Goal: Communication & Community: Connect with others

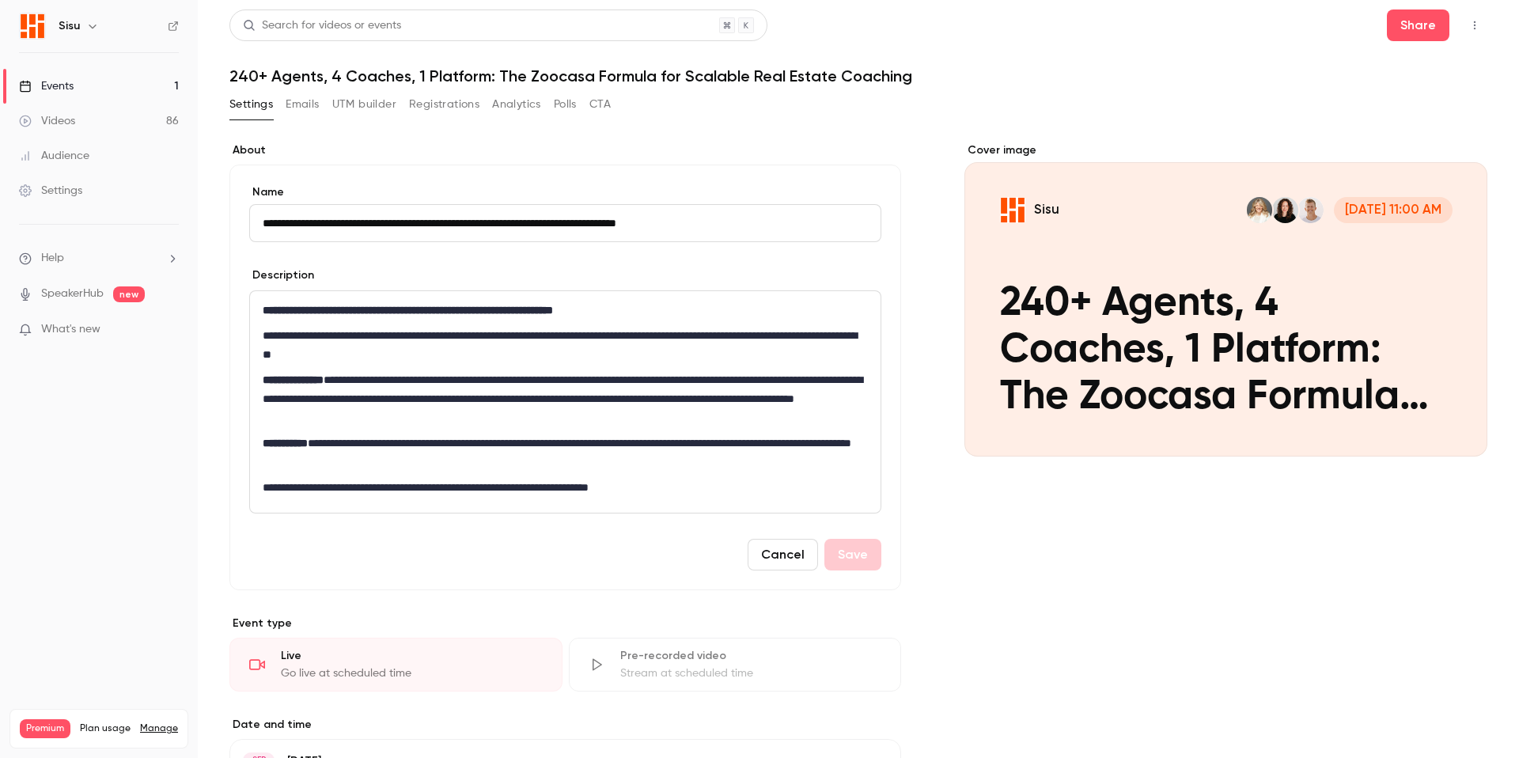
click at [369, 100] on button "UTM builder" at bounding box center [364, 104] width 64 height 25
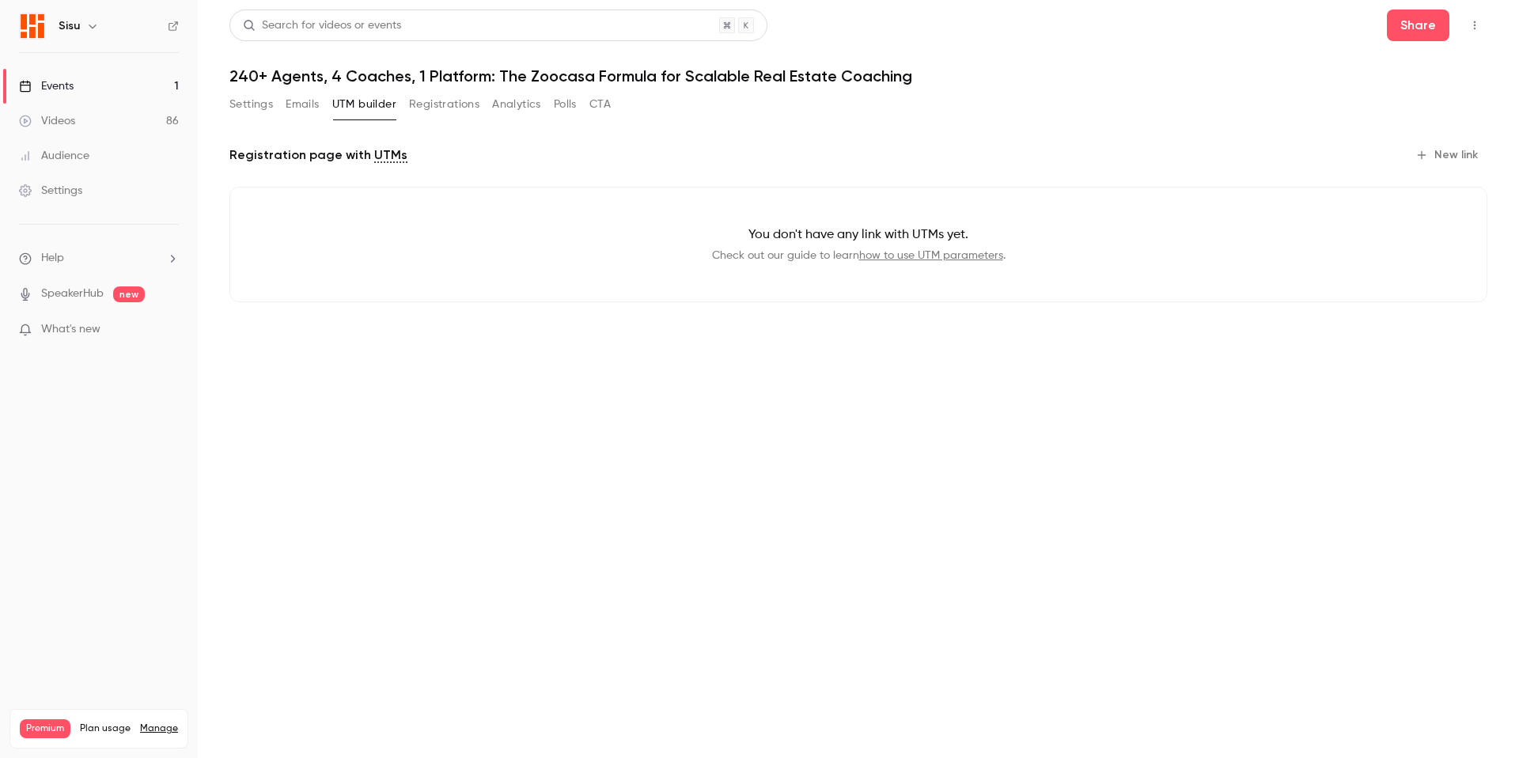
click at [437, 104] on button "Registrations" at bounding box center [444, 104] width 70 height 25
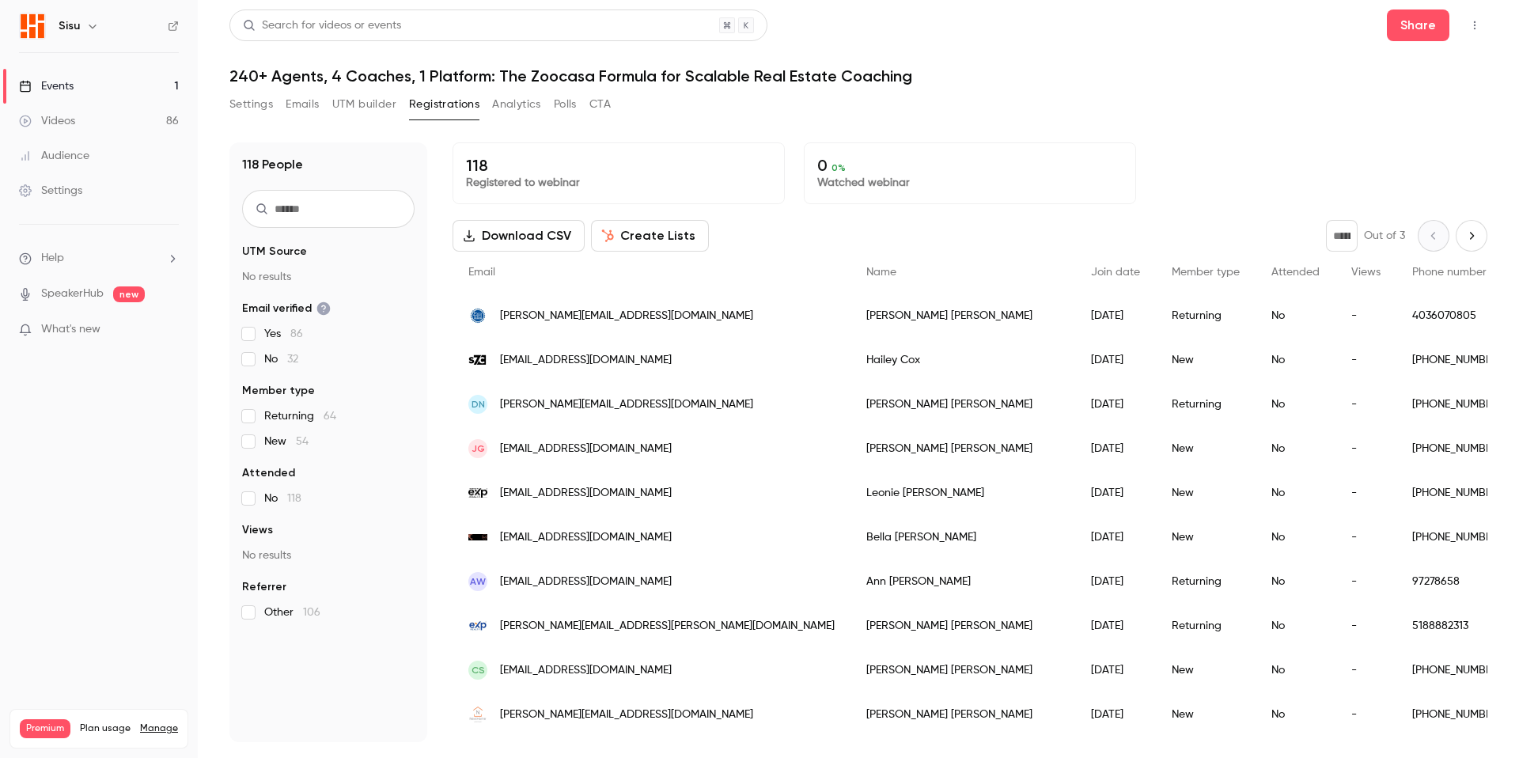
click at [1478, 21] on icon "button" at bounding box center [1474, 25] width 13 height 11
click at [1388, 145] on div "Invite to Studio" at bounding box center [1412, 148] width 125 height 16
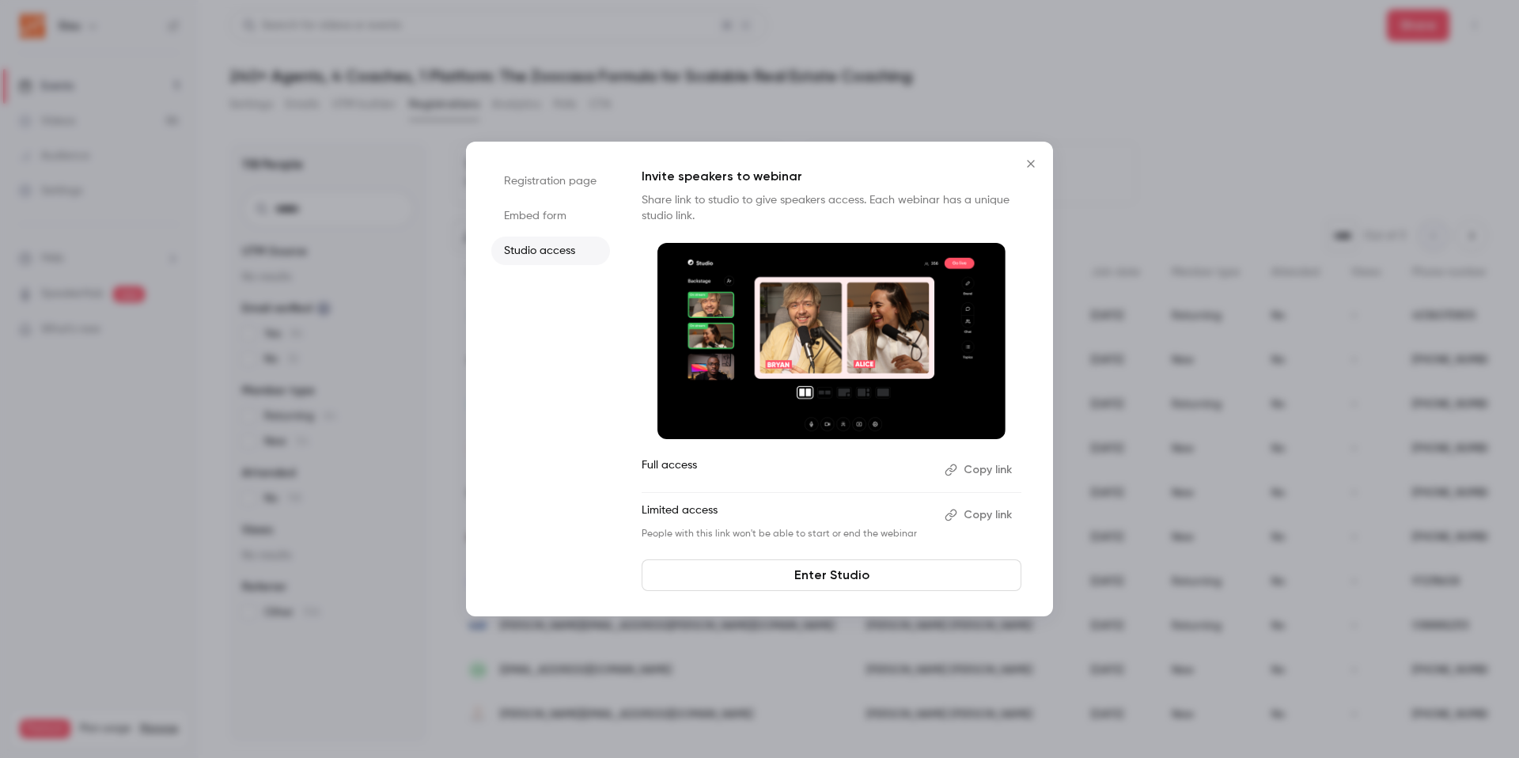
click at [971, 512] on button "Copy link" at bounding box center [979, 514] width 83 height 25
click at [1028, 170] on button "Close" at bounding box center [1031, 164] width 32 height 32
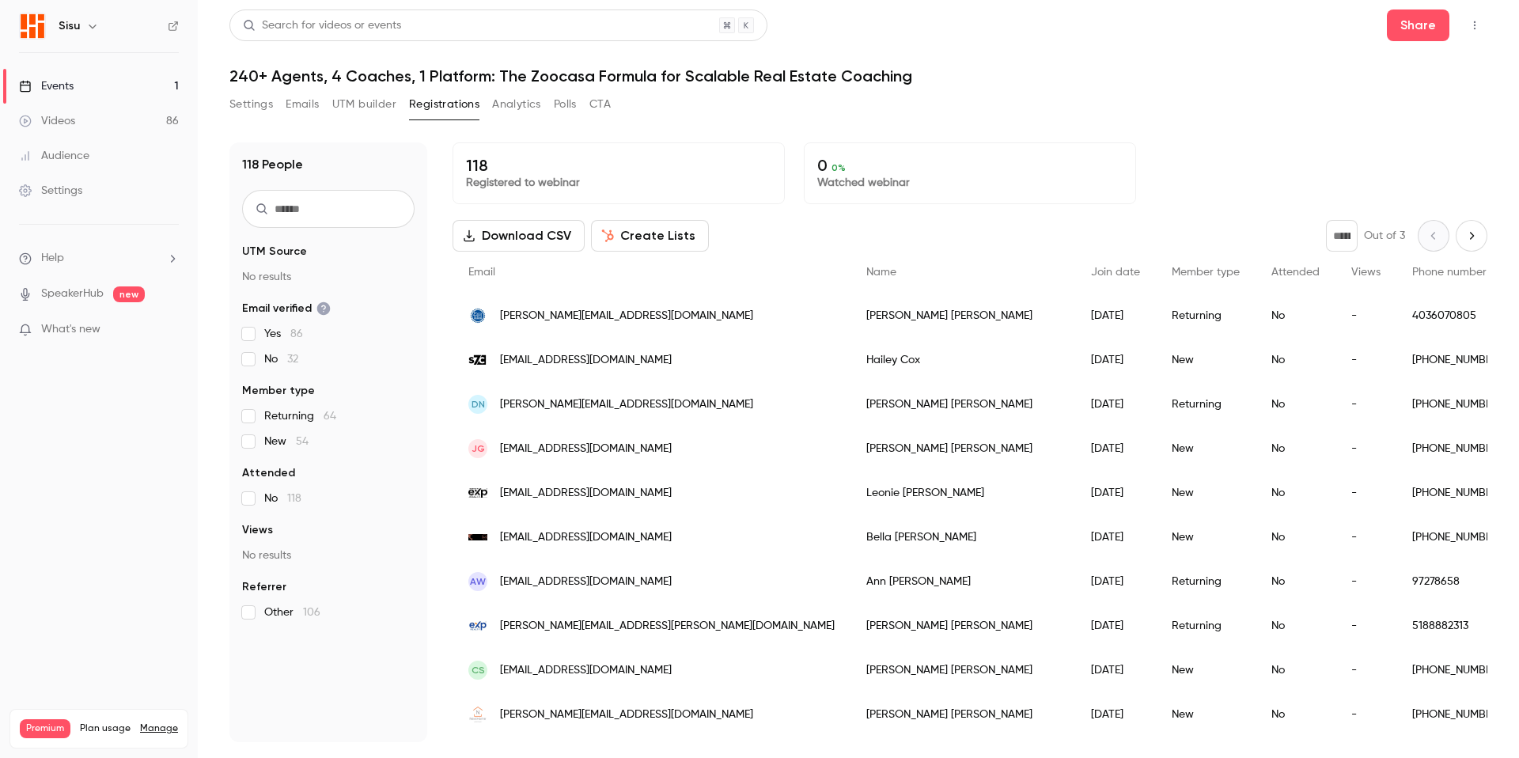
click at [1471, 26] on icon "button" at bounding box center [1474, 25] width 13 height 11
click at [1374, 107] on div "Enter Studio" at bounding box center [1412, 107] width 125 height 16
